Goal: Information Seeking & Learning: Learn about a topic

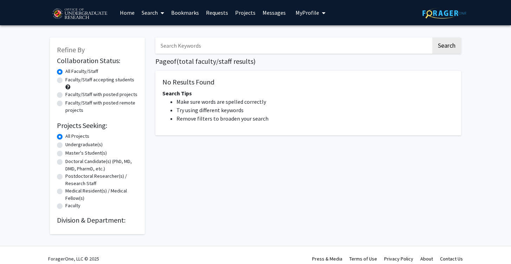
click at [130, 14] on link "Home" at bounding box center [127, 12] width 22 height 25
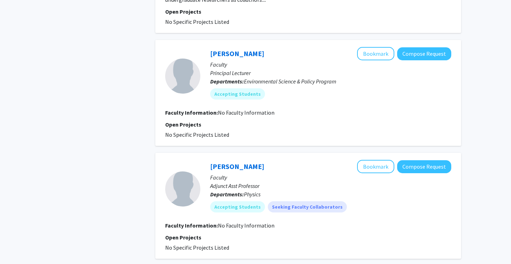
scroll to position [1137, 0]
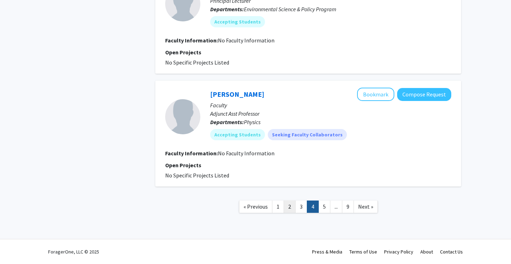
click at [288, 209] on link "2" at bounding box center [289, 207] width 12 height 12
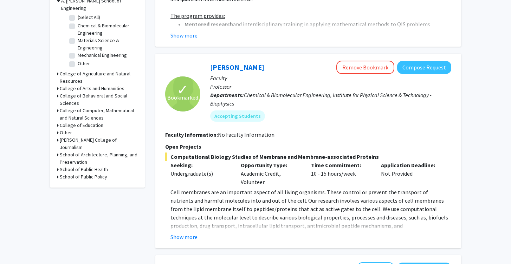
scroll to position [240, 0]
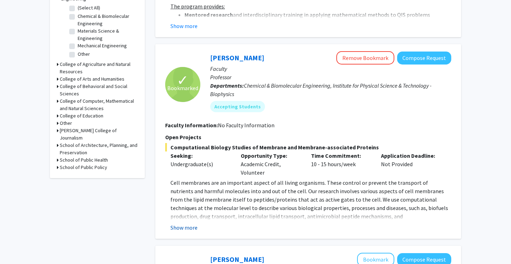
click at [183, 229] on button "Show more" at bounding box center [183, 228] width 27 height 8
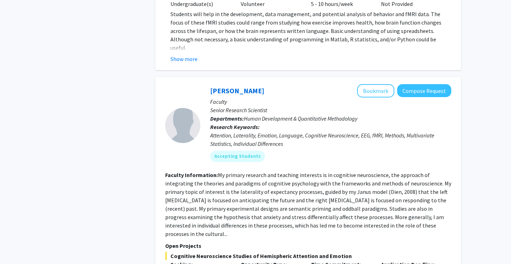
scroll to position [0, 0]
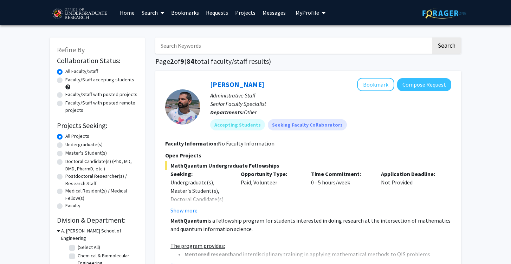
click at [184, 14] on link "Bookmarks" at bounding box center [185, 12] width 35 height 25
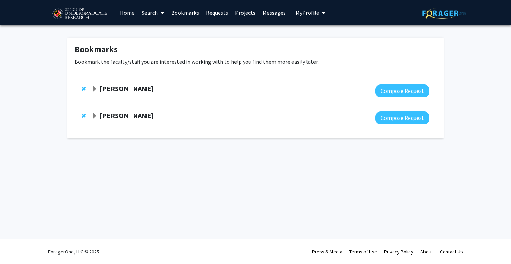
click at [116, 116] on strong "[PERSON_NAME]" at bounding box center [126, 115] width 54 height 9
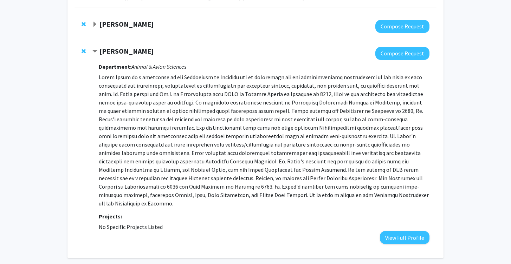
scroll to position [63, 0]
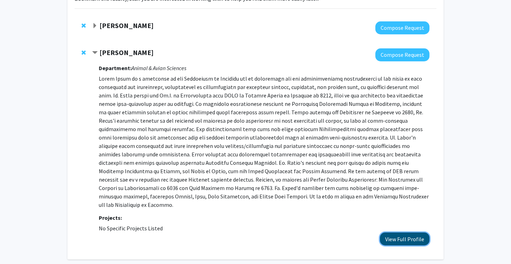
click at [416, 236] on button "View Full Profile" at bounding box center [405, 239] width 50 height 13
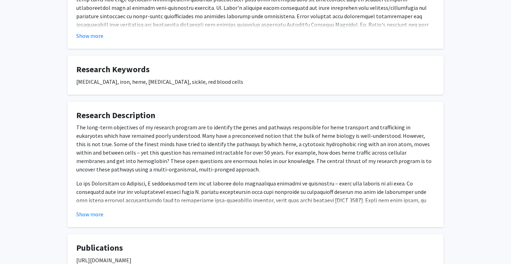
scroll to position [213, 0]
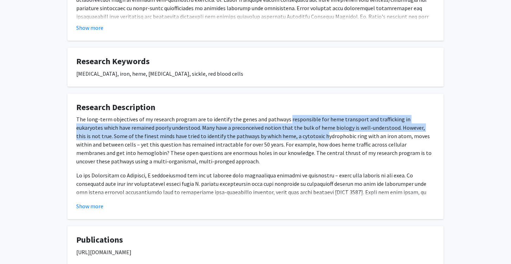
drag, startPoint x: 284, startPoint y: 120, endPoint x: 284, endPoint y: 134, distance: 13.3
click at [284, 134] on p "The long-term objectives of my research program are to identify the genes and p…" at bounding box center [255, 140] width 358 height 51
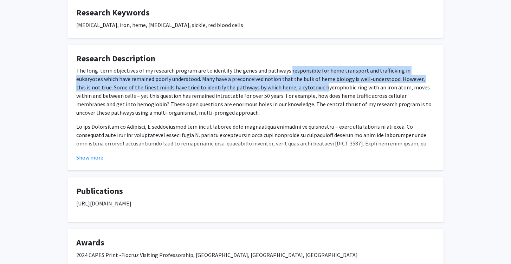
scroll to position [264, 0]
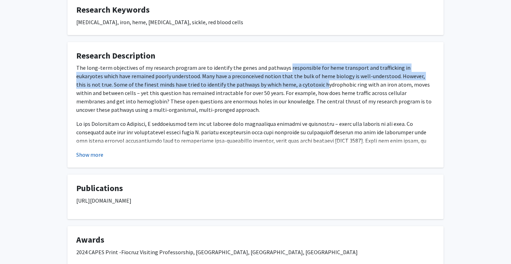
click at [81, 152] on button "Show more" at bounding box center [89, 155] width 27 height 8
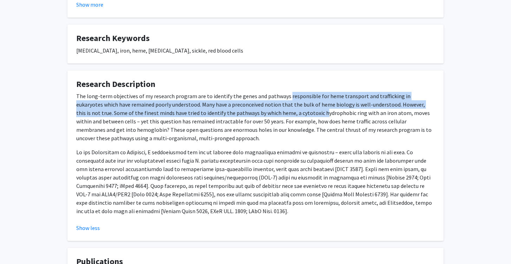
scroll to position [0, 0]
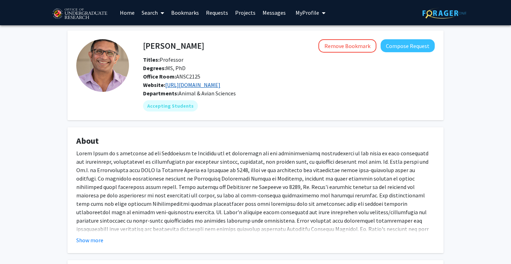
click at [184, 87] on link "https://hamza.umd.edu/" at bounding box center [192, 84] width 55 height 7
